Goal: Transaction & Acquisition: Purchase product/service

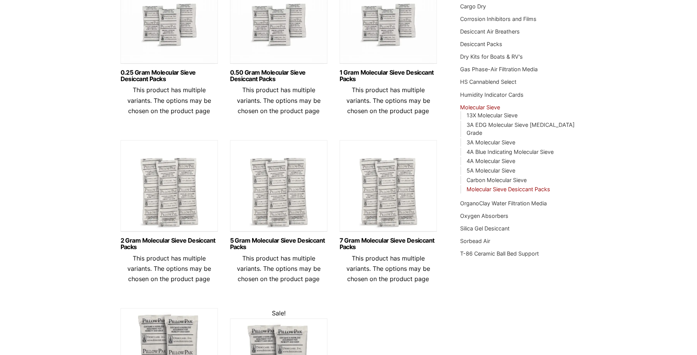
scroll to position [183, 0]
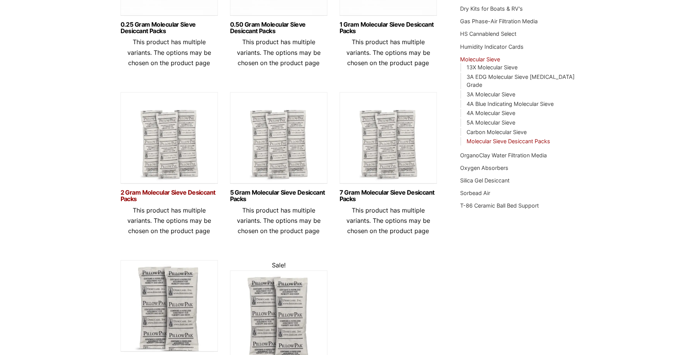
click at [153, 193] on link "2 Gram Molecular Sieve Desiccant Packs" at bounding box center [169, 195] width 97 height 13
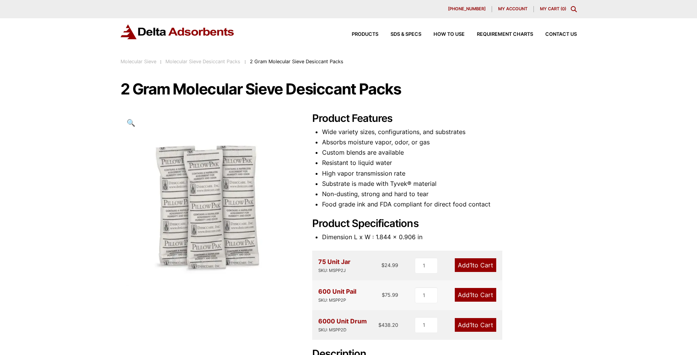
drag, startPoint x: 433, startPoint y: 188, endPoint x: 398, endPoint y: 177, distance: 36.6
click at [398, 177] on ul "Wide variety sizes, configurations, and substrates Absorbs moisture vapor, odor…" at bounding box center [449, 168] width 255 height 83
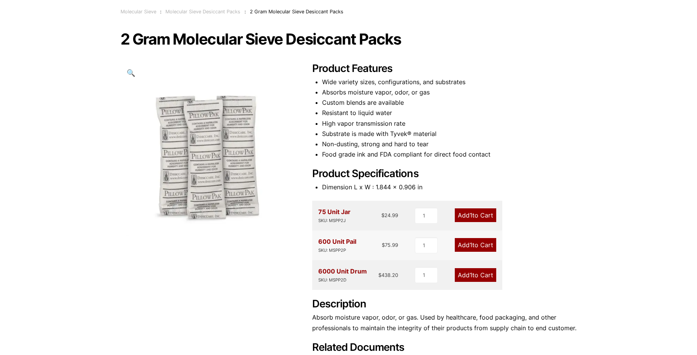
scroll to position [91, 0]
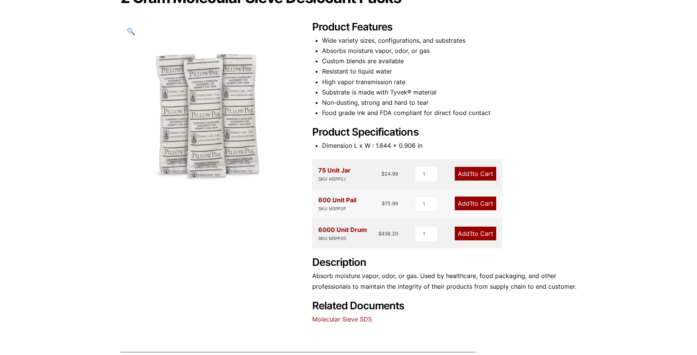
drag, startPoint x: 414, startPoint y: 114, endPoint x: 385, endPoint y: 114, distance: 28.9
click at [394, 110] on li "Food grade ink and FDA compliant for direct food contact" at bounding box center [449, 113] width 255 height 10
drag, startPoint x: 402, startPoint y: 101, endPoint x: 359, endPoint y: 100, distance: 43.0
click at [359, 100] on li "Non-dusting, strong and hard to tear" at bounding box center [449, 102] width 255 height 10
drag, startPoint x: 420, startPoint y: 116, endPoint x: 373, endPoint y: 131, distance: 49.0
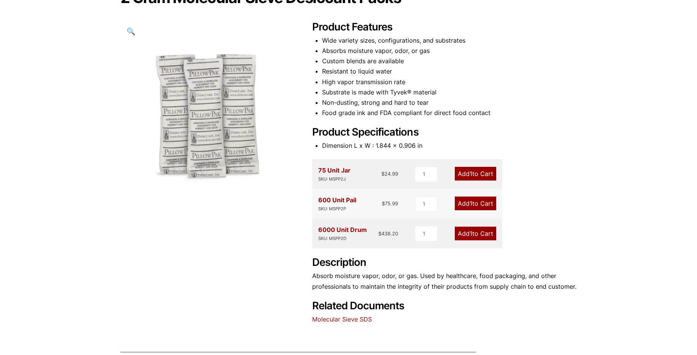
click at [392, 110] on li "Food grade ink and FDA compliant for direct food contact" at bounding box center [449, 113] width 255 height 10
drag, startPoint x: 412, startPoint y: 84, endPoint x: 394, endPoint y: 76, distance: 19.1
click at [394, 76] on ul "Wide variety sizes, configurations, and substrates Absorbs moisture vapor, odor…" at bounding box center [449, 76] width 255 height 83
drag, startPoint x: 527, startPoint y: 77, endPoint x: 444, endPoint y: 68, distance: 83.8
click at [443, 68] on li "Resistant to liquid water" at bounding box center [449, 71] width 255 height 10
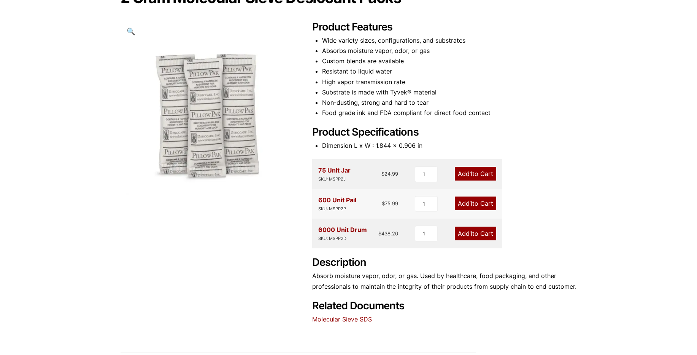
drag, startPoint x: 411, startPoint y: 100, endPoint x: 358, endPoint y: 96, distance: 53.8
click at [358, 96] on ul "Wide variety sizes, configurations, and substrates Absorbs moisture vapor, odor…" at bounding box center [449, 76] width 255 height 83
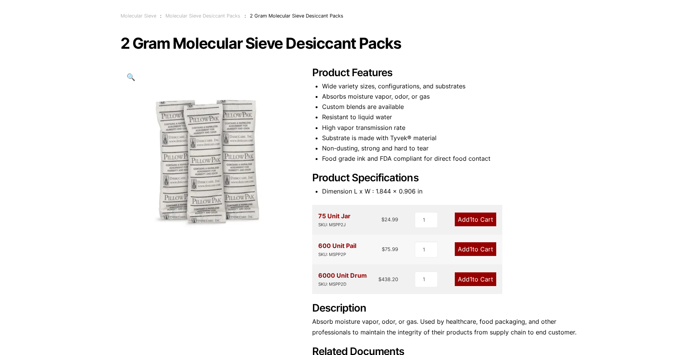
drag, startPoint x: 393, startPoint y: 136, endPoint x: 373, endPoint y: 135, distance: 19.8
click at [373, 135] on li "Substrate is made with Tyvek® material" at bounding box center [449, 138] width 255 height 10
drag, startPoint x: 373, startPoint y: 135, endPoint x: 400, endPoint y: 134, distance: 26.6
click at [370, 133] on li "Substrate is made with Tyvek® material" at bounding box center [449, 138] width 255 height 10
drag, startPoint x: 462, startPoint y: 147, endPoint x: 420, endPoint y: 134, distance: 44.0
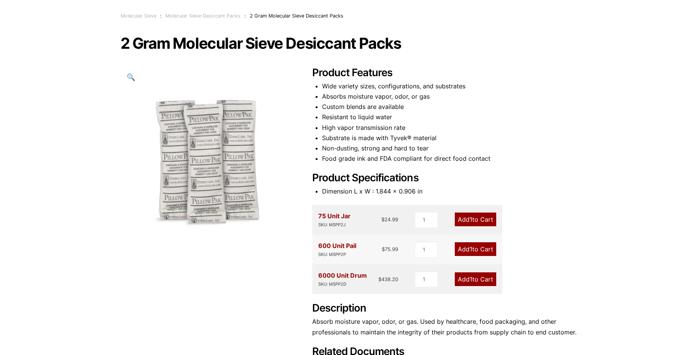
click at [420, 134] on ul "Wide variety sizes, configurations, and substrates Absorbs moisture vapor, odor…" at bounding box center [449, 122] width 255 height 83
drag, startPoint x: 420, startPoint y: 134, endPoint x: 401, endPoint y: 129, distance: 19.7
click at [401, 129] on ul "Wide variety sizes, configurations, and substrates Absorbs moisture vapor, odor…" at bounding box center [449, 122] width 255 height 83
drag, startPoint x: 395, startPoint y: 130, endPoint x: 338, endPoint y: 116, distance: 58.9
click at [338, 116] on ul "Wide variety sizes, configurations, and substrates Absorbs moisture vapor, odor…" at bounding box center [449, 122] width 255 height 83
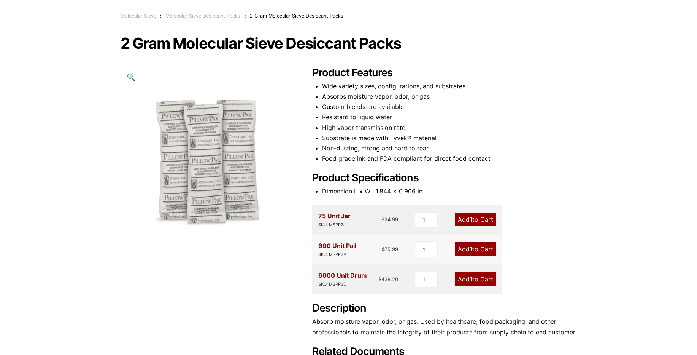
scroll to position [0, 0]
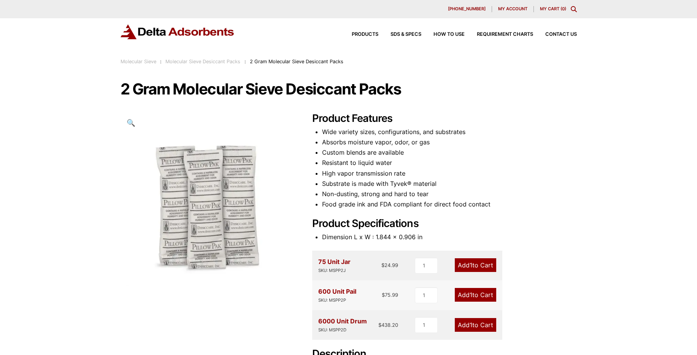
click at [225, 62] on link "Molecular Sieve Desiccant Packs" at bounding box center [203, 62] width 75 height 6
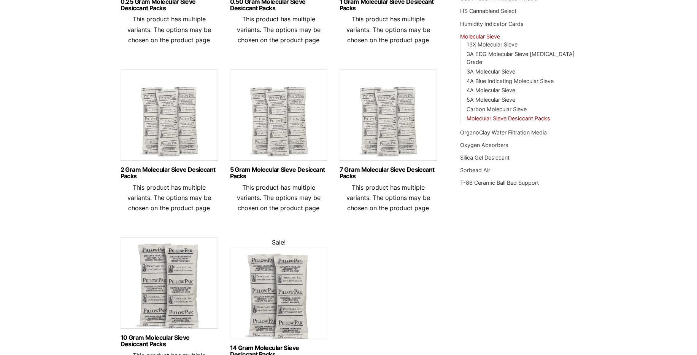
scroll to position [46, 0]
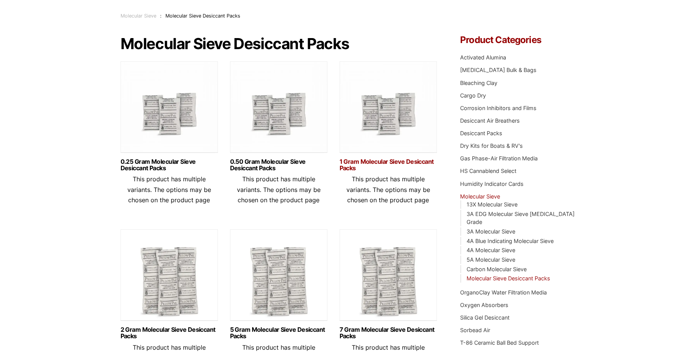
click at [406, 163] on link "1 Gram Molecular Sieve Desiccant Packs" at bounding box center [388, 164] width 97 height 13
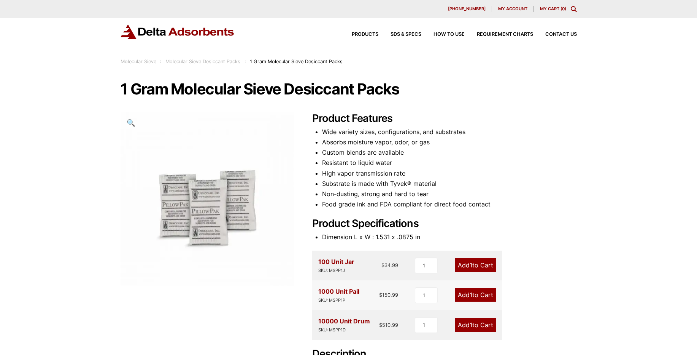
drag, startPoint x: 419, startPoint y: 159, endPoint x: 404, endPoint y: 158, distance: 15.0
click at [404, 158] on li "Resistant to liquid water" at bounding box center [449, 163] width 255 height 10
drag, startPoint x: 404, startPoint y: 158, endPoint x: 389, endPoint y: 154, distance: 15.2
click at [390, 154] on ul "Wide variety sizes, configurations, and substrates Absorbs moisture vapor, odor…" at bounding box center [449, 168] width 255 height 83
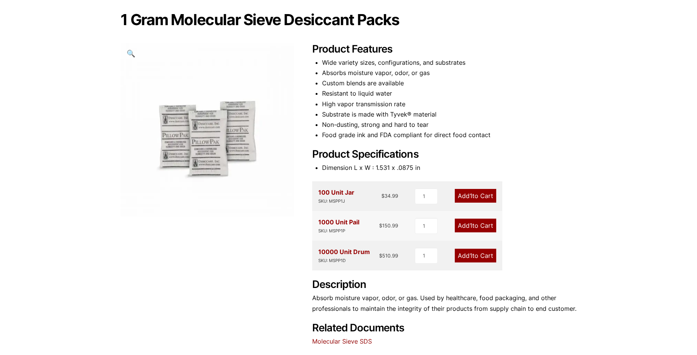
scroll to position [137, 0]
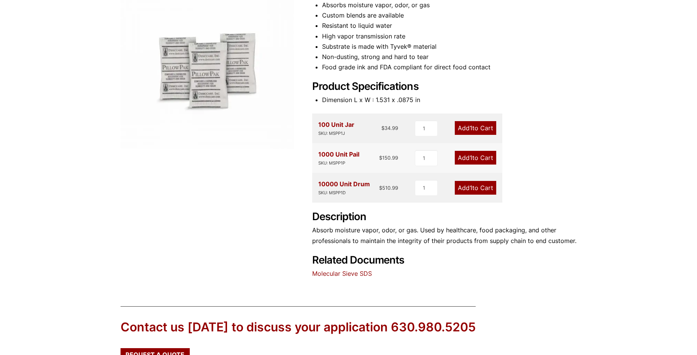
drag, startPoint x: 434, startPoint y: 234, endPoint x: 408, endPoint y: 231, distance: 26.4
click at [408, 231] on p "Absorb moisture vapor, odor, or gas. Used by healthcare, food packaging, and ot…" at bounding box center [444, 235] width 265 height 21
drag, startPoint x: 408, startPoint y: 231, endPoint x: 393, endPoint y: 231, distance: 14.9
click at [393, 231] on p "Absorb moisture vapor, odor, or gas. Used by healthcare, food packaging, and ot…" at bounding box center [444, 235] width 265 height 21
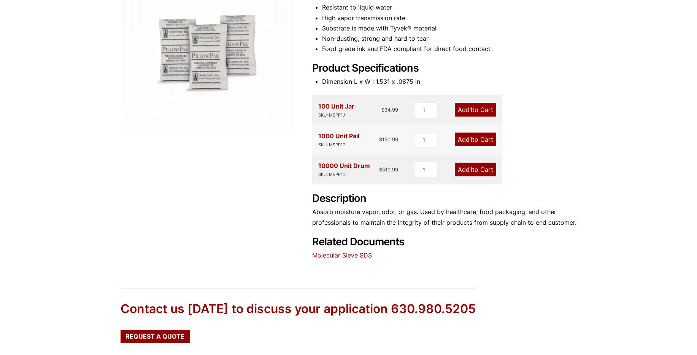
scroll to position [62, 0]
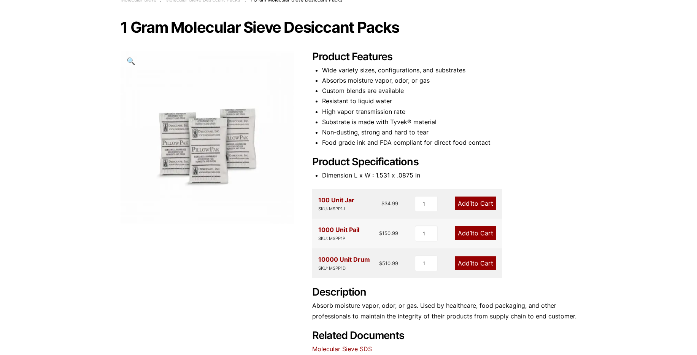
drag, startPoint x: 474, startPoint y: 99, endPoint x: 506, endPoint y: 31, distance: 75.1
click at [452, 73] on ul "Wide variety sizes, configurations, and substrates Absorbs moisture vapor, odor…" at bounding box center [449, 106] width 255 height 83
drag, startPoint x: 420, startPoint y: 143, endPoint x: 355, endPoint y: 125, distance: 67.2
click at [355, 125] on ul "Wide variety sizes, configurations, and substrates Absorbs moisture vapor, odor…" at bounding box center [449, 106] width 255 height 83
drag, startPoint x: 469, startPoint y: 97, endPoint x: 438, endPoint y: 92, distance: 30.8
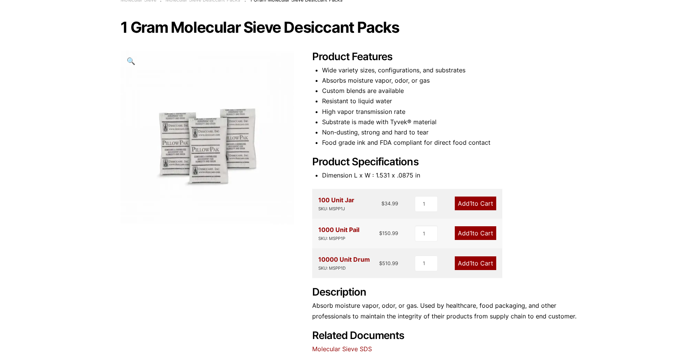
click at [438, 92] on ul "Wide variety sizes, configurations, and substrates Absorbs moisture vapor, odor…" at bounding box center [449, 106] width 255 height 83
drag, startPoint x: 438, startPoint y: 92, endPoint x: 405, endPoint y: 90, distance: 33.2
click at [405, 90] on li "Custom blends are available" at bounding box center [449, 91] width 255 height 10
drag, startPoint x: 461, startPoint y: 109, endPoint x: 426, endPoint y: 104, distance: 35.3
click at [426, 104] on ul "Wide variety sizes, configurations, and substrates Absorbs moisture vapor, odor…" at bounding box center [449, 106] width 255 height 83
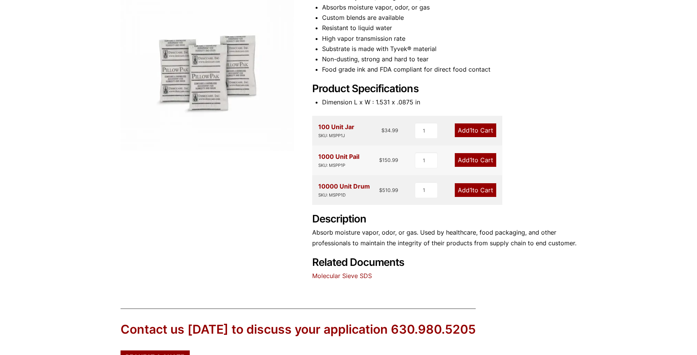
scroll to position [0, 0]
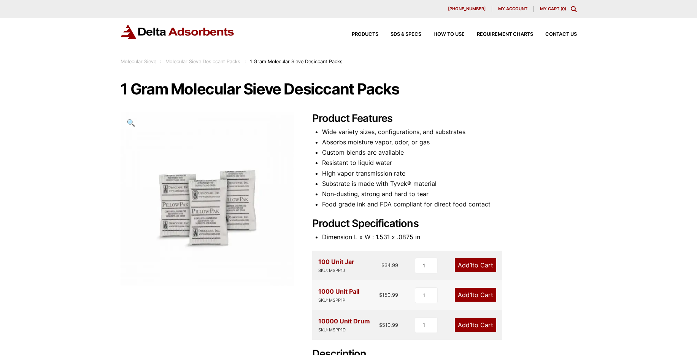
click at [236, 62] on link "Molecular Sieve Desiccant Packs" at bounding box center [203, 62] width 75 height 6
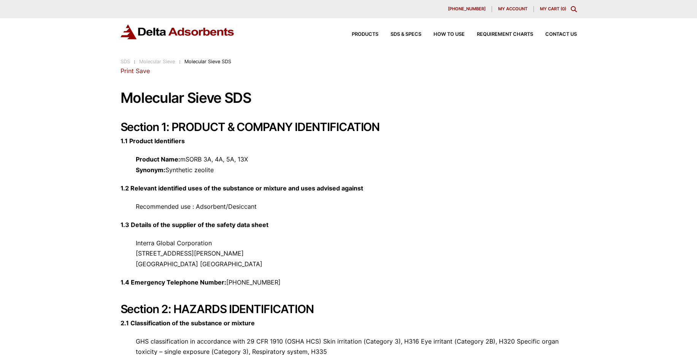
drag, startPoint x: 378, startPoint y: 140, endPoint x: 287, endPoint y: 170, distance: 95.8
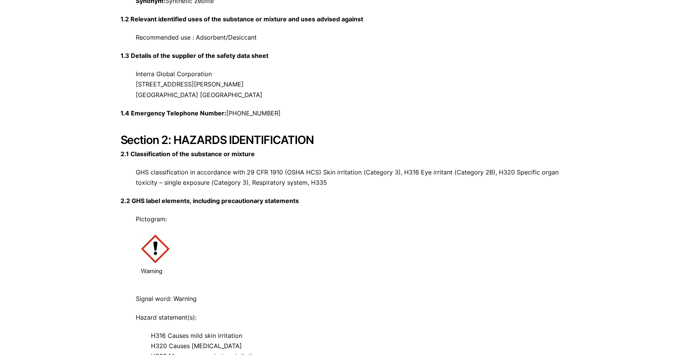
scroll to position [228, 0]
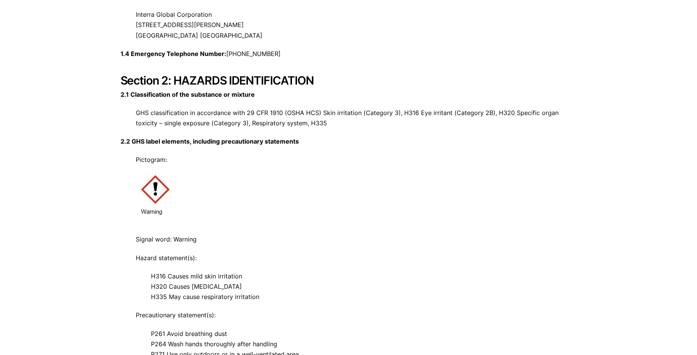
drag, startPoint x: 398, startPoint y: 150, endPoint x: 357, endPoint y: 154, distance: 40.6
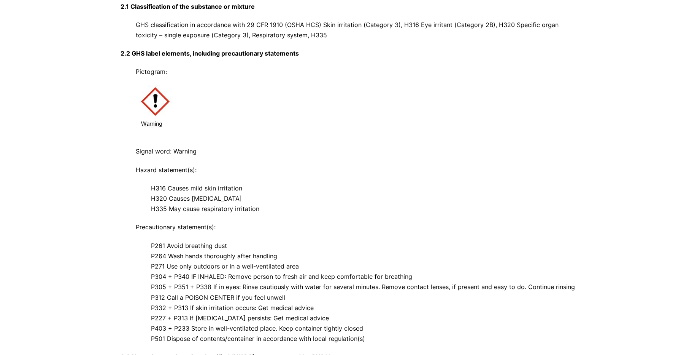
scroll to position [365, 0]
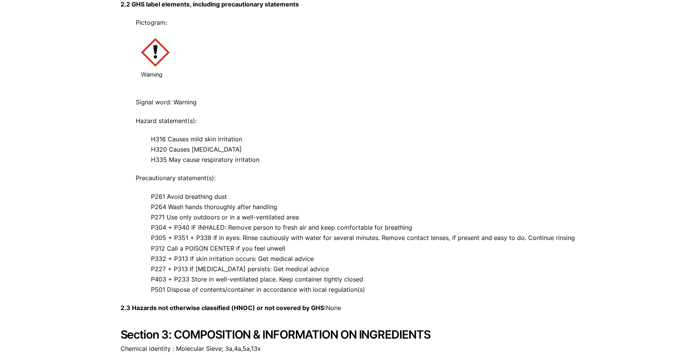
drag, startPoint x: 361, startPoint y: 153, endPoint x: 356, endPoint y: 151, distance: 5.3
click at [356, 151] on p "H316 Causes mild skin irritation H320 Causes eye irritation H335 May cause resp…" at bounding box center [349, 149] width 457 height 31
drag, startPoint x: 356, startPoint y: 151, endPoint x: 337, endPoint y: 149, distance: 18.8
click at [337, 149] on p "H316 Causes mild skin irritation H320 Causes eye irritation H335 May cause resp…" at bounding box center [349, 149] width 457 height 31
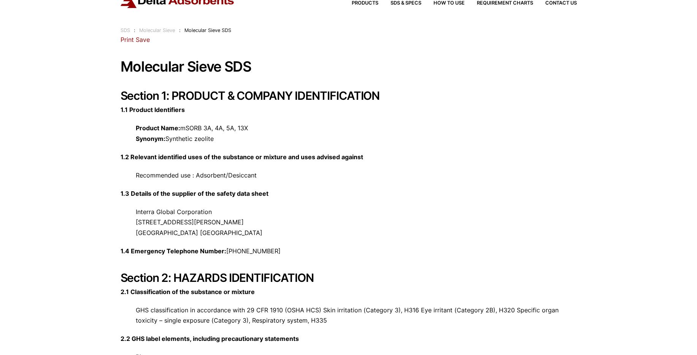
scroll to position [0, 0]
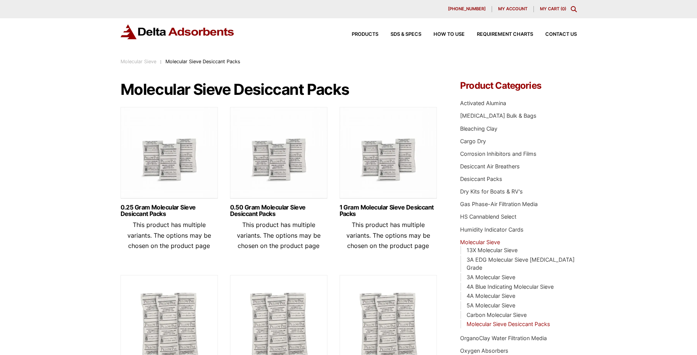
drag, startPoint x: 74, startPoint y: 203, endPoint x: 72, endPoint y: 167, distance: 35.8
drag, startPoint x: 132, startPoint y: 142, endPoint x: 111, endPoint y: 137, distance: 22.4
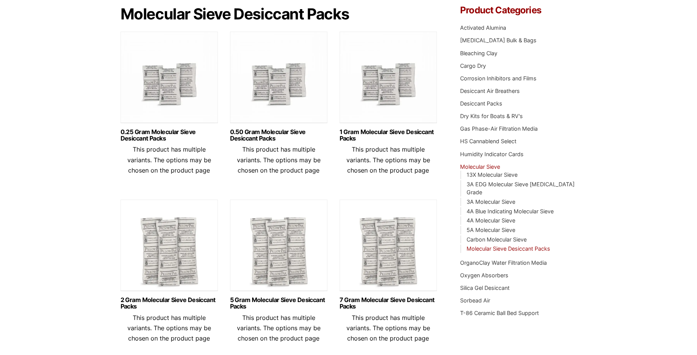
scroll to position [91, 0]
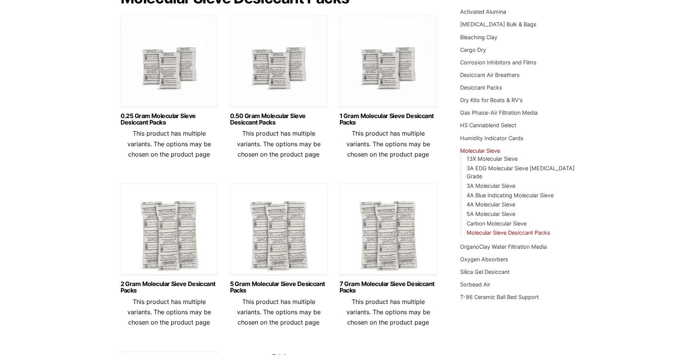
click at [160, 250] on img at bounding box center [169, 230] width 97 height 95
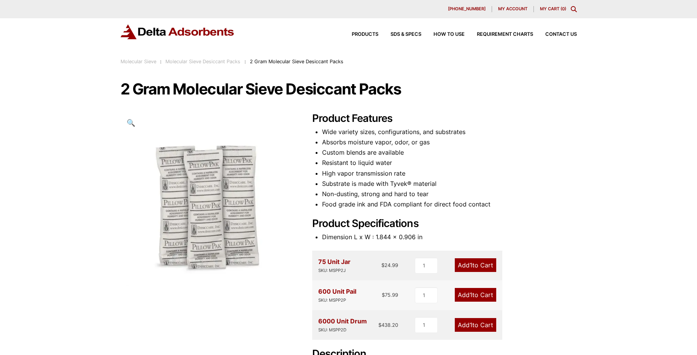
drag, startPoint x: 422, startPoint y: 152, endPoint x: 387, endPoint y: 158, distance: 35.4
click at [387, 158] on ul "Wide variety sizes, configurations, and substrates Absorbs moisture vapor, odor…" at bounding box center [449, 168] width 255 height 83
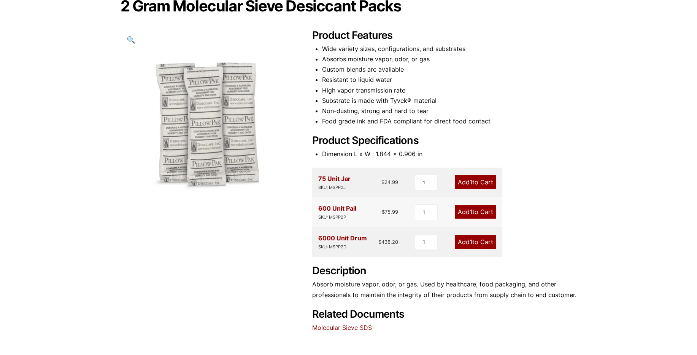
scroll to position [228, 0]
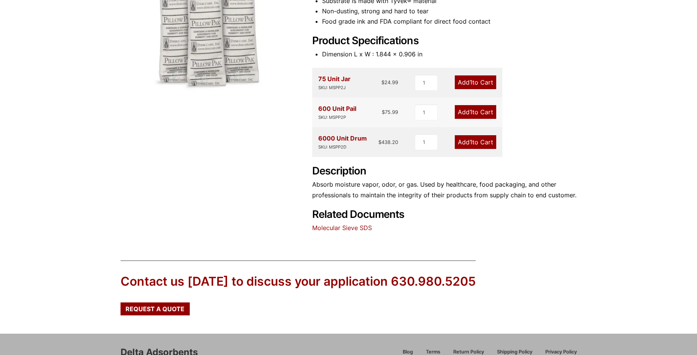
drag, startPoint x: 471, startPoint y: 40, endPoint x: 462, endPoint y: 39, distance: 8.5
click at [462, 39] on h2 "Product Specifications" at bounding box center [444, 41] width 265 height 13
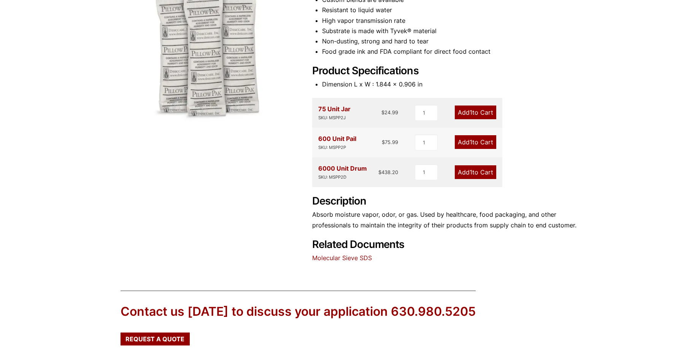
scroll to position [91, 0]
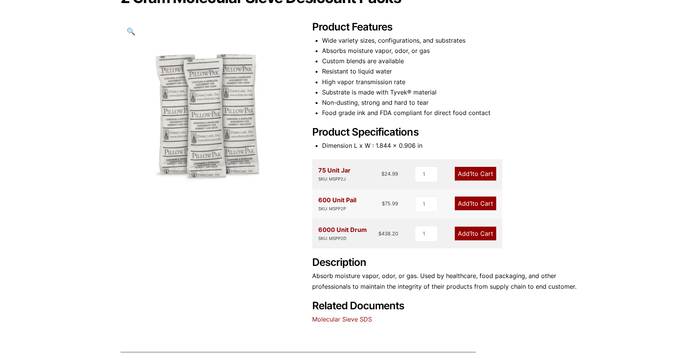
drag, startPoint x: 406, startPoint y: 97, endPoint x: 389, endPoint y: 119, distance: 27.3
click at [388, 92] on ul "Wide variety sizes, configurations, and substrates Absorbs moisture vapor, odor…" at bounding box center [449, 76] width 255 height 83
click at [462, 173] on link "Add 1 to Cart" at bounding box center [475, 174] width 41 height 14
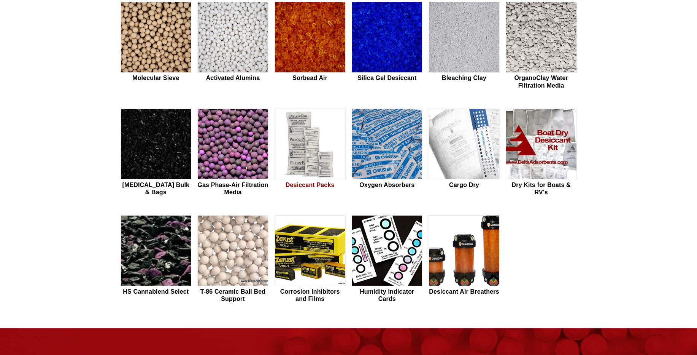
scroll to position [183, 0]
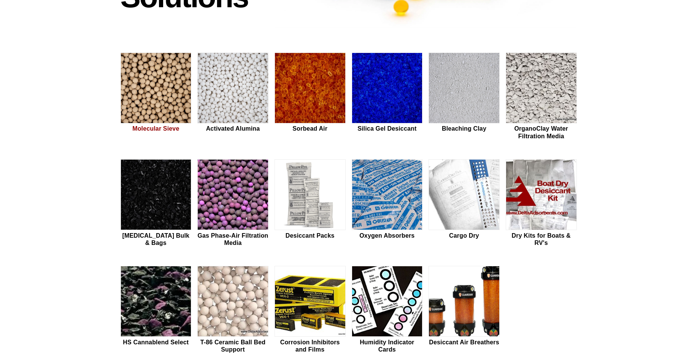
click at [181, 114] on img at bounding box center [156, 88] width 70 height 71
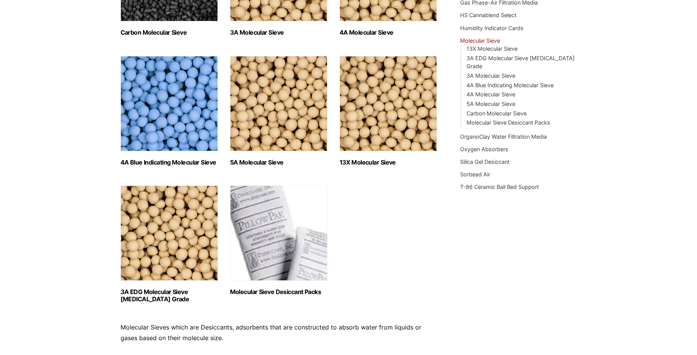
scroll to position [274, 0]
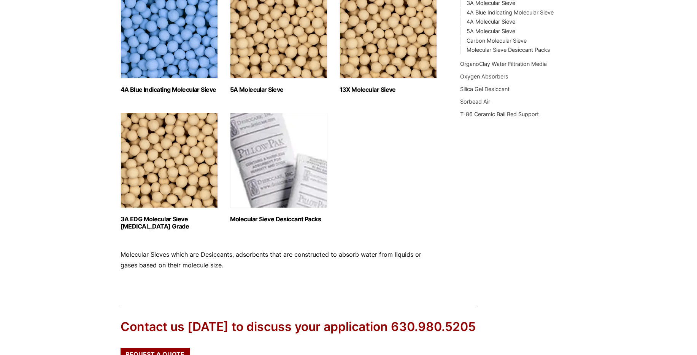
drag, startPoint x: 292, startPoint y: 277, endPoint x: 266, endPoint y: 283, distance: 26.4
click at [266, 283] on div "Our website has detected that you are using an outdated browser that will preve…" at bounding box center [348, 94] width 697 height 736
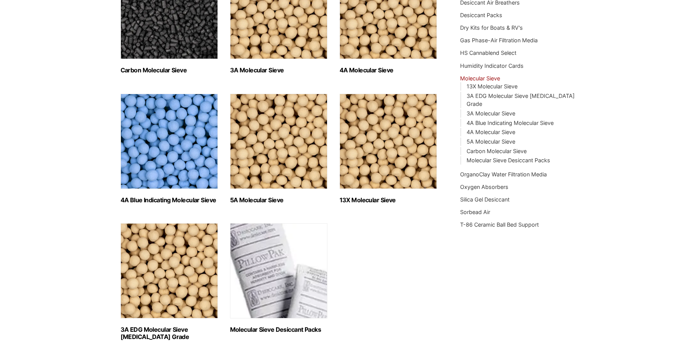
scroll to position [0, 0]
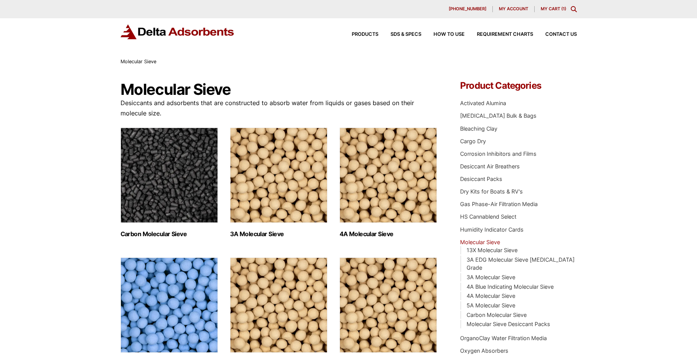
click at [555, 3] on div "630-980-5205 My account My Cart ( 1 )" at bounding box center [348, 9] width 697 height 18
click at [551, 10] on link "My Cart ( 1 )" at bounding box center [553, 8] width 25 height 5
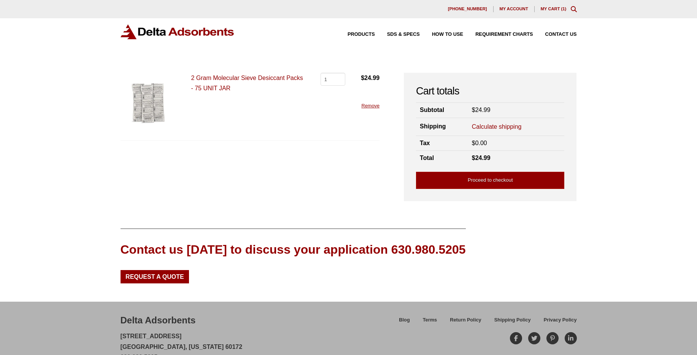
click at [496, 119] on td "Calculate shipping Country / region Select a country / region… Canada [GEOGRAPH…" at bounding box center [516, 127] width 97 height 18
click at [497, 121] on td "Calculate shipping Country / region Select a country / region… Canada [GEOGRAPH…" at bounding box center [516, 127] width 97 height 18
click at [496, 124] on link "Calculate shipping" at bounding box center [497, 127] width 50 height 8
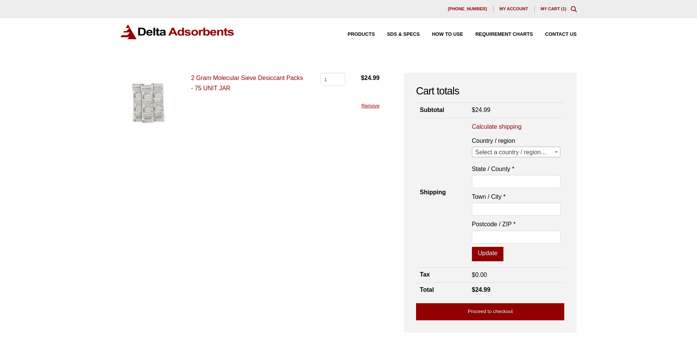
click at [517, 158] on section "Country / region Select a country / region… [GEOGRAPHIC_DATA] [GEOGRAPHIC_DATA]…" at bounding box center [516, 198] width 101 height 126
click at [520, 154] on span "Select a country / region…" at bounding box center [517, 152] width 88 height 11
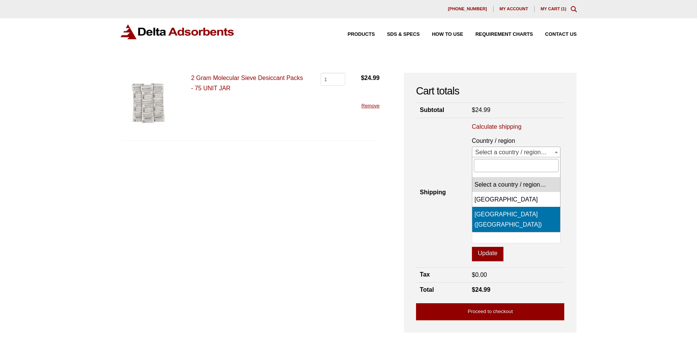
select select "US"
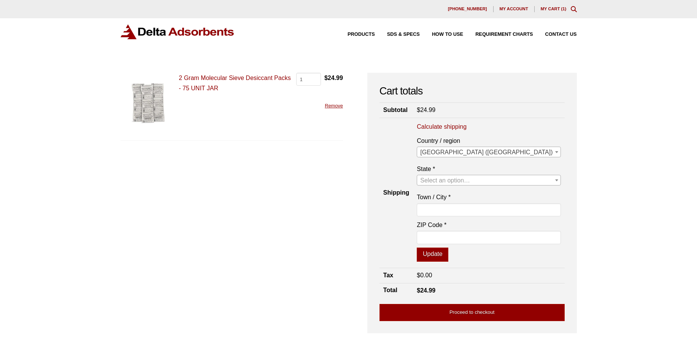
click at [528, 180] on span "Select an option…" at bounding box center [488, 180] width 143 height 11
type input "Wi"
select select "WI"
click at [516, 211] on input "Town / City *" at bounding box center [489, 209] width 144 height 13
type input "[GEOGRAPHIC_DATA]"
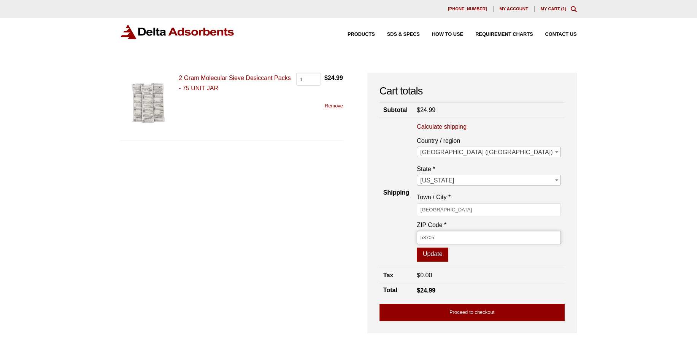
type input "53705"
click at [505, 256] on p "Update" at bounding box center [489, 254] width 144 height 14
click at [449, 255] on button "Update" at bounding box center [433, 254] width 32 height 14
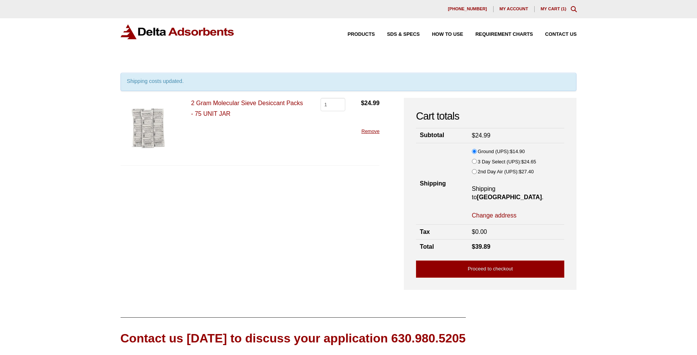
click at [238, 96] on div "Shipping costs updated." at bounding box center [349, 85] width 457 height 25
click at [239, 100] on link "2 Gram Molecular Sieve Desiccant Packs - 75 UNIT JAR" at bounding box center [247, 108] width 112 height 17
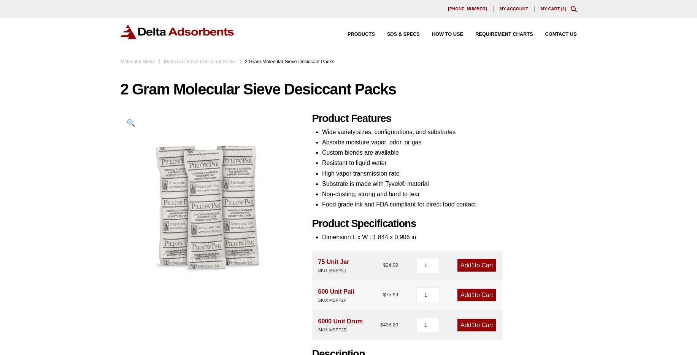
drag, startPoint x: 439, startPoint y: 170, endPoint x: 396, endPoint y: 167, distance: 43.5
click at [396, 167] on ul "Wide variety sizes, configurations, and substrates Absorbs moisture vapor, odor…" at bounding box center [449, 168] width 255 height 83
click at [562, 16] on div "[PHONE_NUMBER] My account My Cart ( 1 )" at bounding box center [348, 9] width 697 height 18
click at [559, 6] on link "My Cart ( 1 )" at bounding box center [554, 8] width 26 height 5
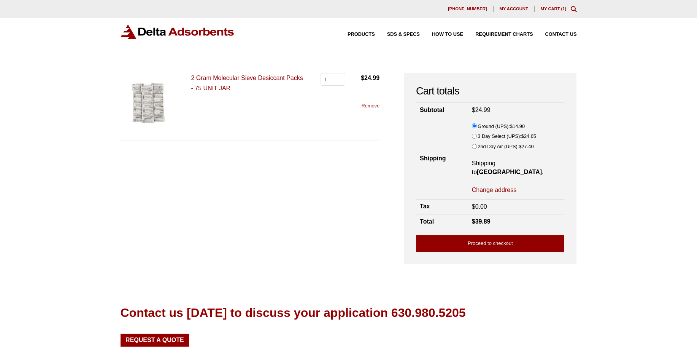
drag, startPoint x: 257, startPoint y: 165, endPoint x: 220, endPoint y: 158, distance: 37.3
click at [220, 158] on form "2 Gram Molecular Sieve Desiccant Packs - 75 UNIT JAR 2 Gram Molecular Sieve Des…" at bounding box center [251, 164] width 260 height 183
drag, startPoint x: 240, startPoint y: 92, endPoint x: 240, endPoint y: 76, distance: 16.4
drag, startPoint x: 236, startPoint y: 168, endPoint x: 182, endPoint y: 174, distance: 54.7
click at [182, 174] on form "2 Gram Molecular Sieve Desiccant Packs - 75 UNIT JAR 2 Gram Molecular Sieve Des…" at bounding box center [251, 164] width 260 height 183
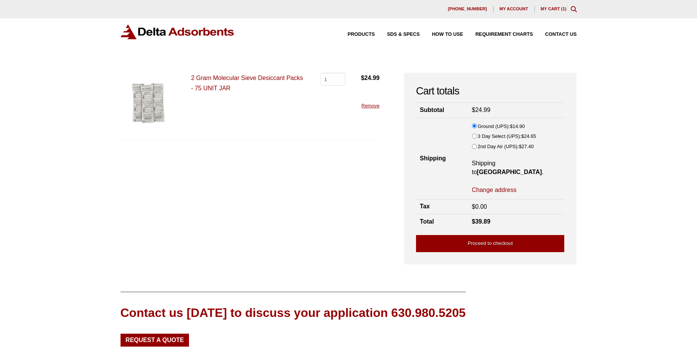
click at [154, 162] on form "2 Gram Molecular Sieve Desiccant Packs - 75 UNIT JAR 2 Gram Molecular Sieve Des…" at bounding box center [251, 164] width 260 height 183
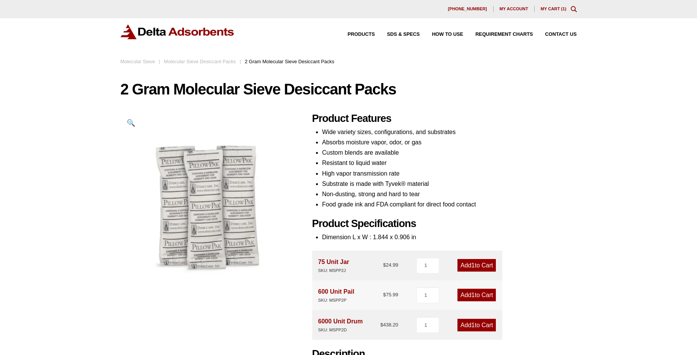
scroll to position [91, 0]
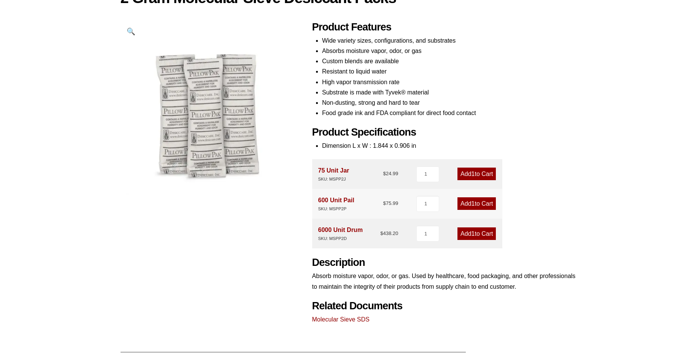
drag, startPoint x: 558, startPoint y: 157, endPoint x: 518, endPoint y: 151, distance: 40.4
click at [518, 151] on div "Product Features Wide variety sizes, configurations, and substrates Absorbs moi…" at bounding box center [444, 172] width 265 height 303
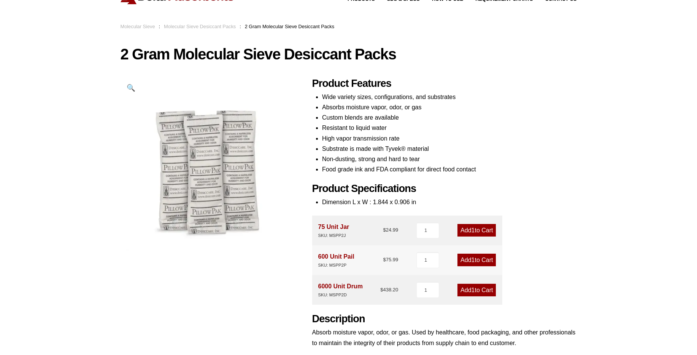
scroll to position [0, 0]
